Goal: Browse casually: Explore the website without a specific task or goal

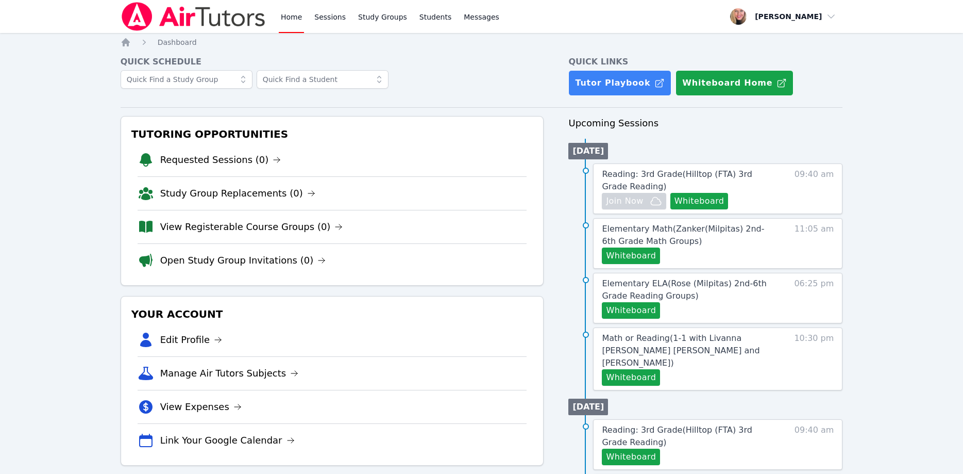
click at [864, 80] on div "Home Sessions Study Groups Students Messages Open user menu Asia Mason Open mai…" at bounding box center [481, 421] width 963 height 842
